Goal: Navigation & Orientation: Understand site structure

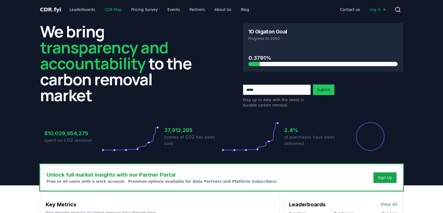
click at [108, 10] on link "CDR Map" at bounding box center [112, 10] width 25 height 10
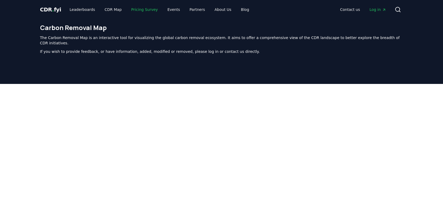
click at [127, 9] on link "Pricing Survey" at bounding box center [144, 10] width 35 height 10
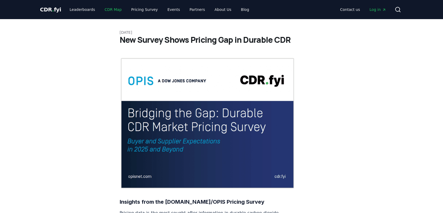
click at [108, 10] on link "CDR Map" at bounding box center [112, 10] width 25 height 10
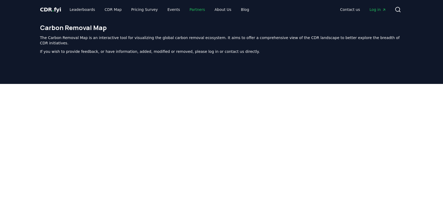
click at [189, 11] on link "Partners" at bounding box center [197, 10] width 24 height 10
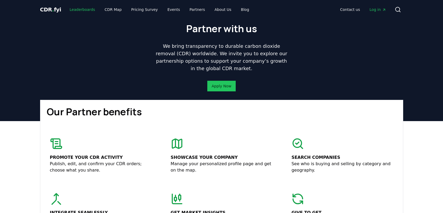
click at [79, 10] on link "Leaderboards" at bounding box center [82, 10] width 34 height 10
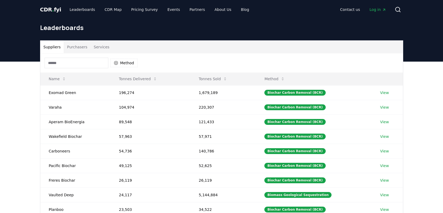
click at [54, 8] on span "CDR . fyi" at bounding box center [50, 9] width 21 height 6
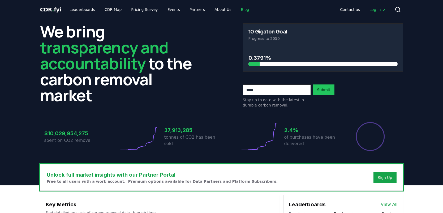
click at [240, 8] on link "Blog" at bounding box center [245, 10] width 17 height 10
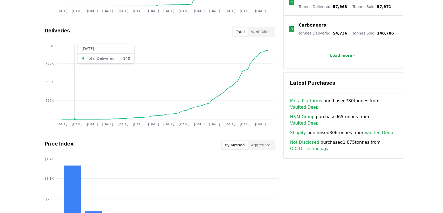
scroll to position [250, 0]
